Goal: Task Accomplishment & Management: Manage account settings

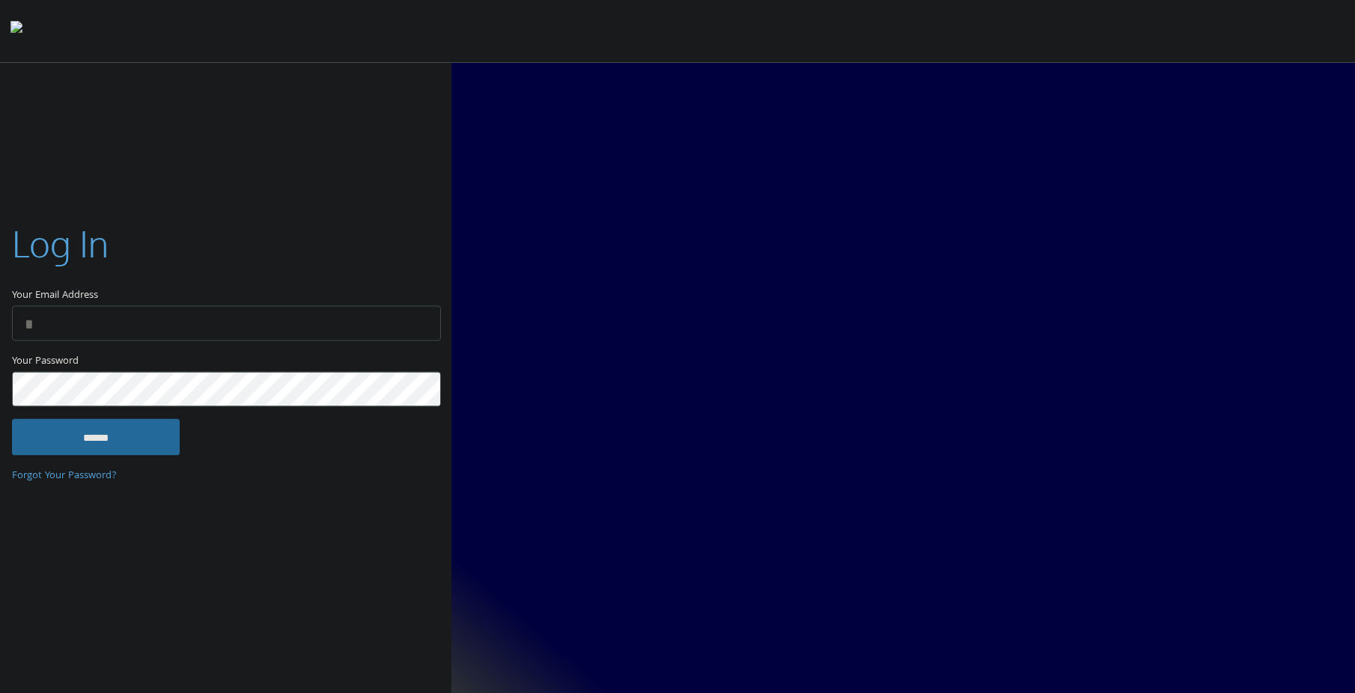
click at [238, 323] on input "Your Email Address" at bounding box center [226, 323] width 429 height 35
type input "**********"
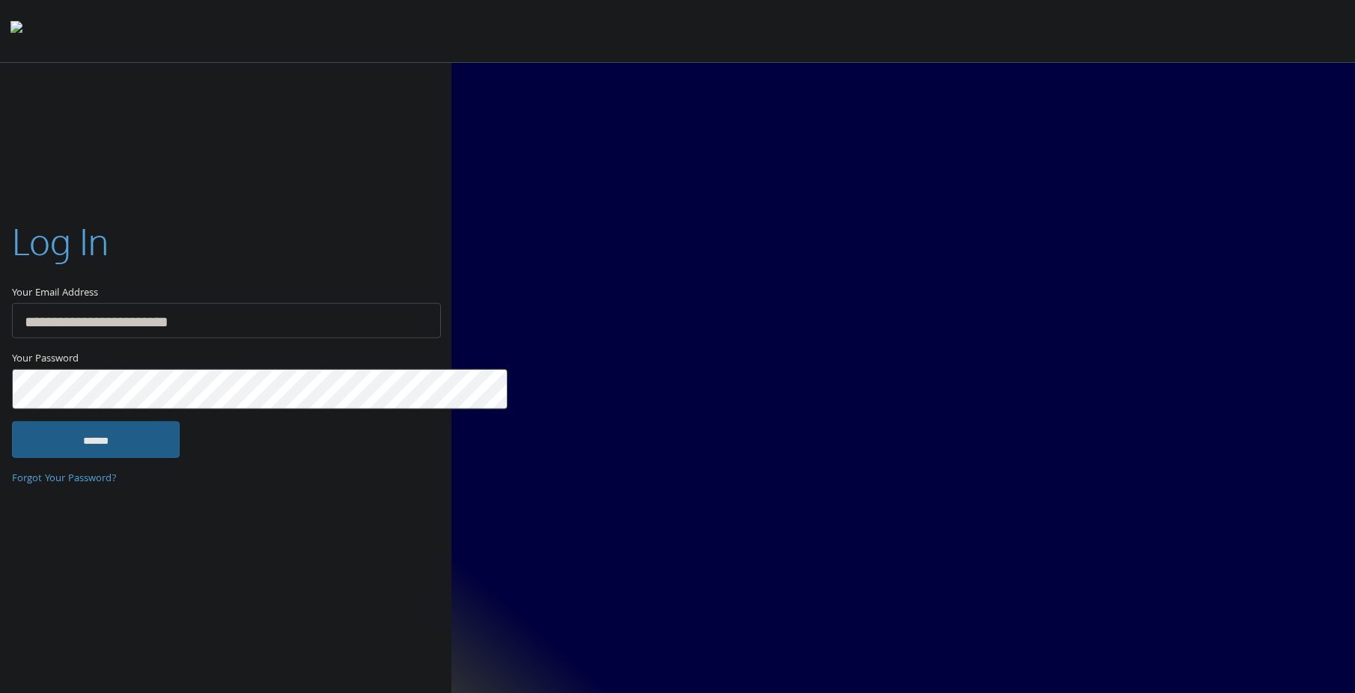
click at [92, 439] on input "******" at bounding box center [96, 439] width 168 height 36
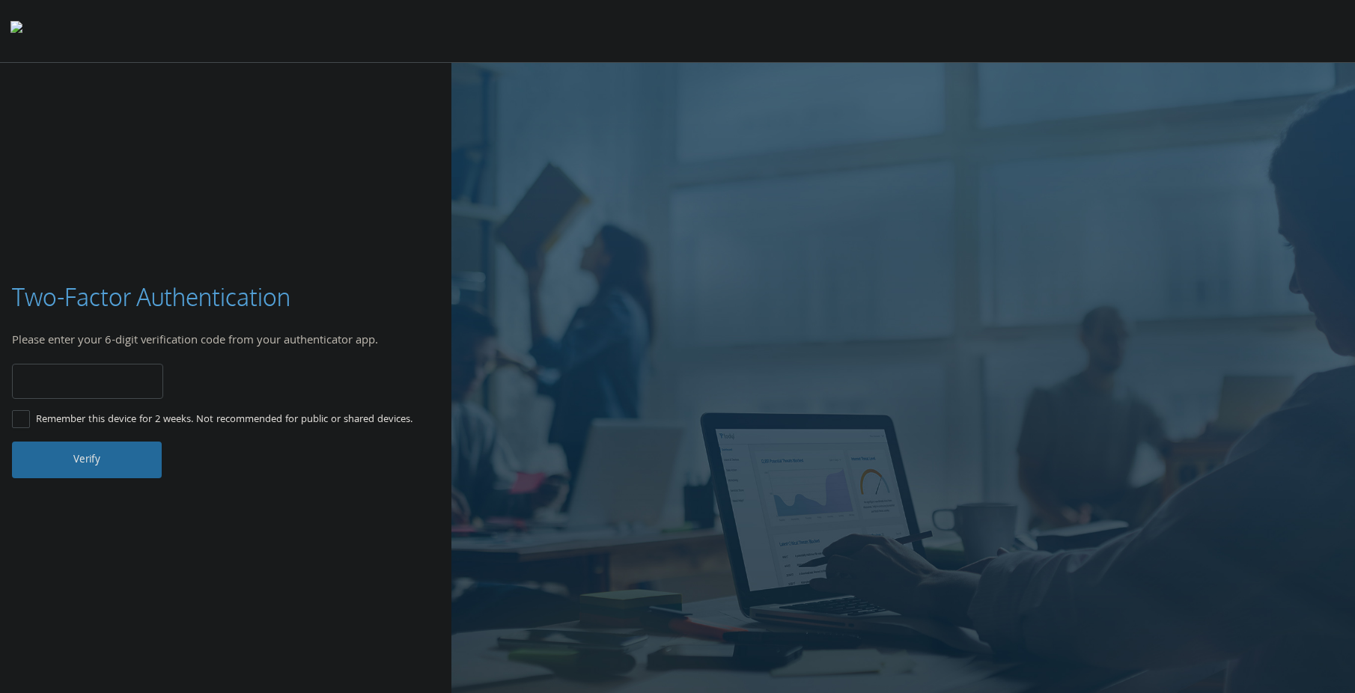
type input "******"
